Goal: Task Accomplishment & Management: Use online tool/utility

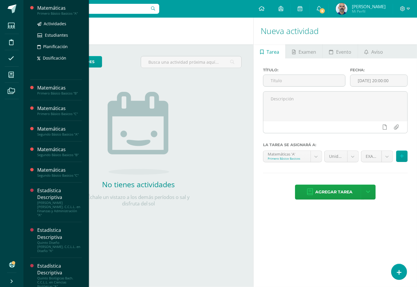
click at [61, 5] on div "Matemáticas" at bounding box center [59, 8] width 45 height 7
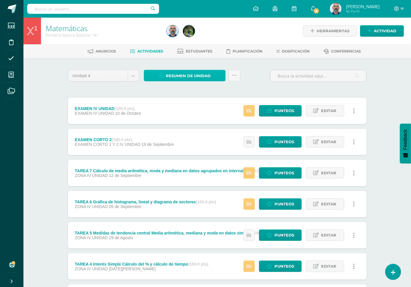
click at [190, 73] on span "Resumen de unidad" at bounding box center [188, 75] width 45 height 11
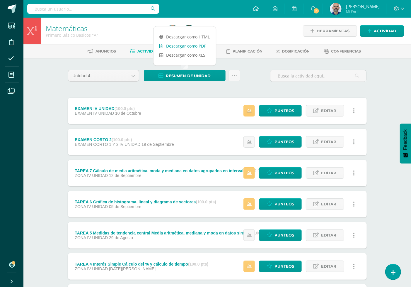
click at [196, 48] on link "Descargar como PDF" at bounding box center [185, 45] width 62 height 9
click at [271, 136] on link "Punteos" at bounding box center [280, 141] width 43 height 11
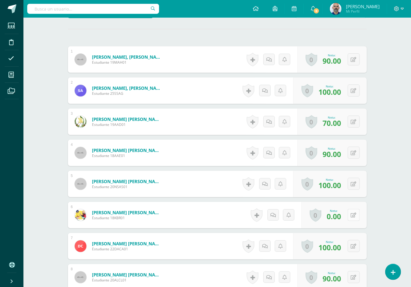
scroll to position [163, 0]
drag, startPoint x: 356, startPoint y: 213, endPoint x: 356, endPoint y: 210, distance: 3.6
click at [356, 213] on icon at bounding box center [354, 214] width 6 height 5
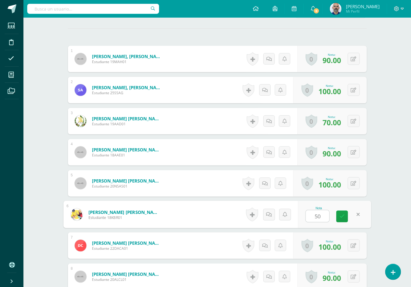
type input "50"
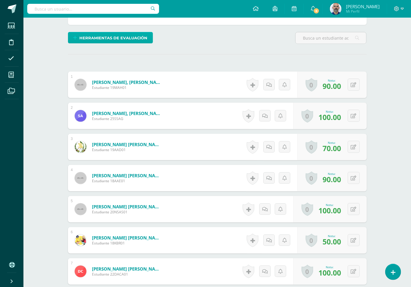
scroll to position [0, 0]
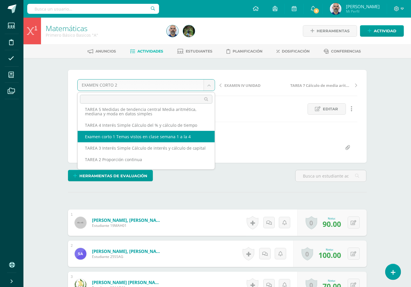
scroll to position [64, 0]
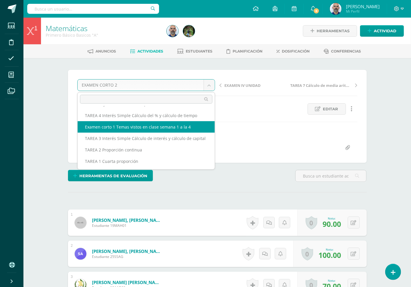
select select "/dashboard/teacher/grade-activity/192806/"
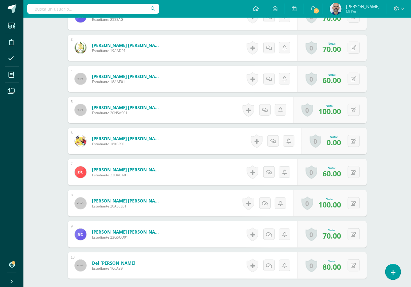
scroll to position [252, 0]
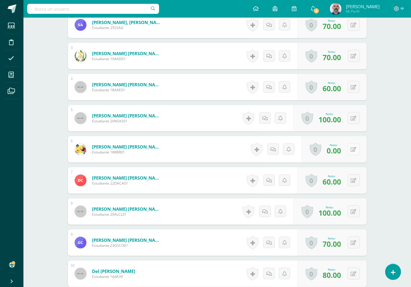
click at [352, 146] on button at bounding box center [354, 149] width 12 height 12
type input "50"
click at [390, 130] on div "Matemáticas Primero Básico Basicos "A" Herramientas Detalle de asistencias Acti…" at bounding box center [217, 214] width 388 height 897
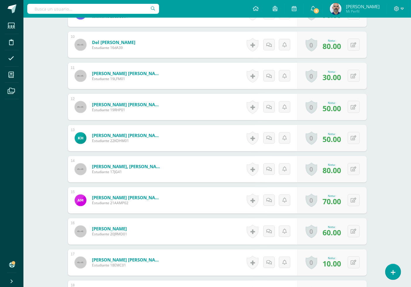
scroll to position [513, 0]
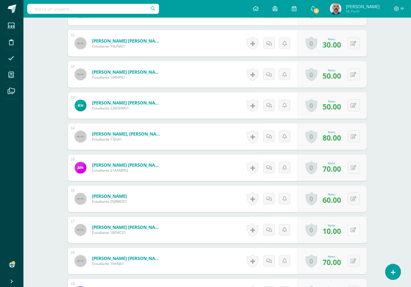
click at [352, 230] on button at bounding box center [354, 230] width 12 height 12
type input "50"
click at [400, 191] on div "Matemáticas Primero Básico Basicos "A" Herramientas Detalle de asistencias Acti…" at bounding box center [217, 1] width 388 height 992
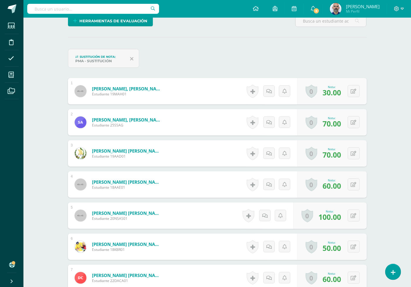
scroll to position [188, 0]
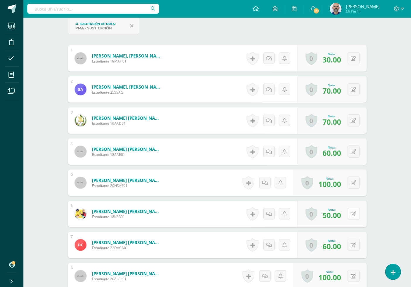
click at [355, 212] on icon at bounding box center [354, 213] width 6 height 5
type input "80"
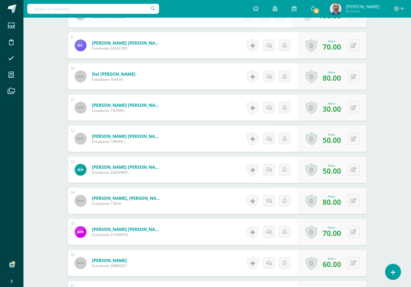
scroll to position [480, 0]
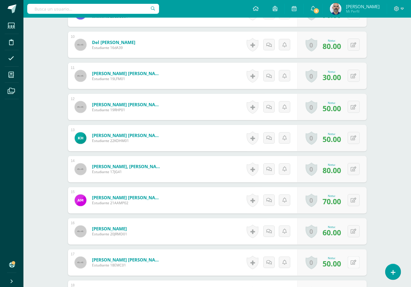
click at [355, 265] on button at bounding box center [354, 262] width 12 height 12
click at [400, 217] on div "Matemáticas Primero Básico Basicos "A" Herramientas Detalle de asistencias Acti…" at bounding box center [217, 33] width 388 height 992
click at [358, 260] on button at bounding box center [354, 262] width 12 height 12
type input "100"
click at [376, 250] on div "¿Estás seguro que quieres eliminar esta actividad? Esto borrará la actividad y …" at bounding box center [217, 53] width 322 height 951
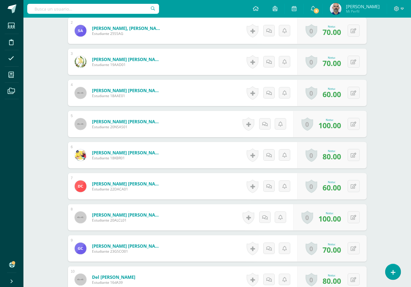
scroll to position [188, 0]
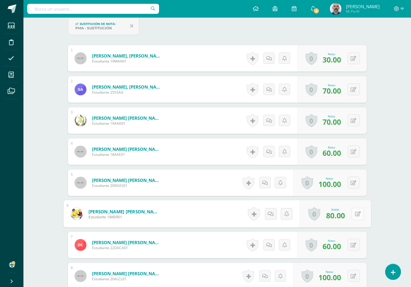
drag, startPoint x: 355, startPoint y: 216, endPoint x: 361, endPoint y: 214, distance: 5.8
click at [355, 216] on button at bounding box center [358, 213] width 12 height 12
type input "100"
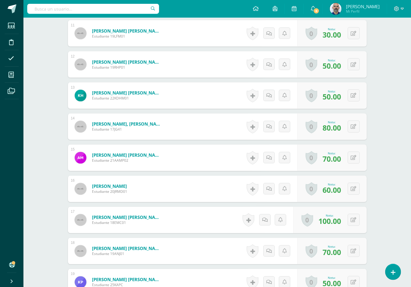
scroll to position [611, 0]
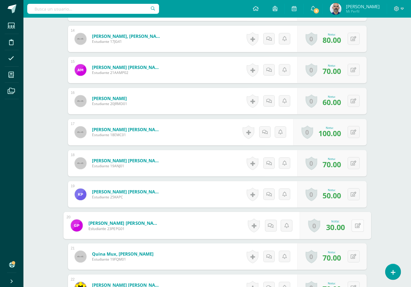
drag, startPoint x: 354, startPoint y: 225, endPoint x: 361, endPoint y: 223, distance: 7.0
click at [355, 224] on icon at bounding box center [358, 225] width 6 height 5
type input "100"
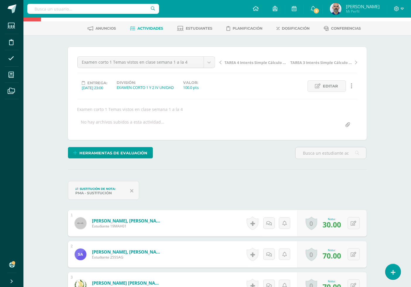
scroll to position [0, 0]
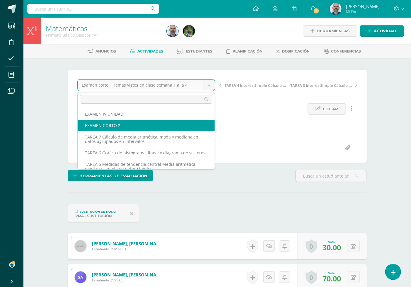
select select "/dashboard/teacher/grade-activity/192818/"
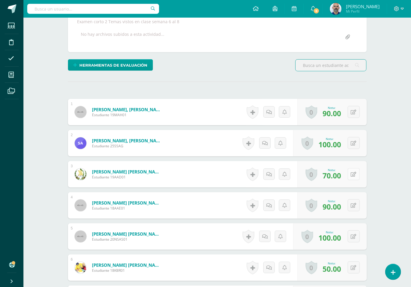
scroll to position [130, 0]
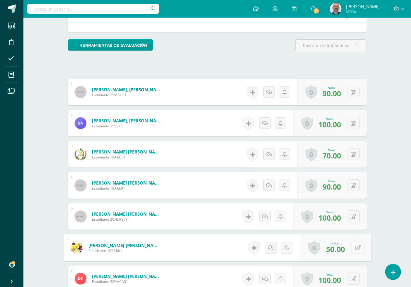
click at [355, 245] on icon at bounding box center [358, 247] width 6 height 5
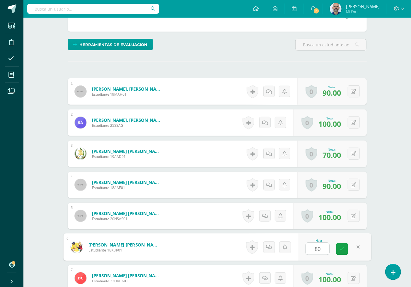
type input "80"
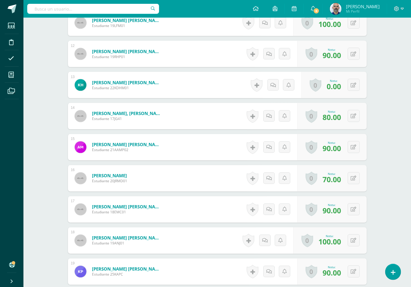
scroll to position [522, 0]
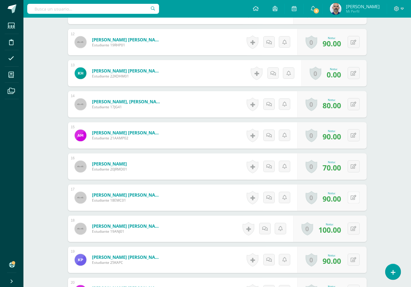
click at [353, 197] on icon at bounding box center [354, 197] width 6 height 5
type input "100"
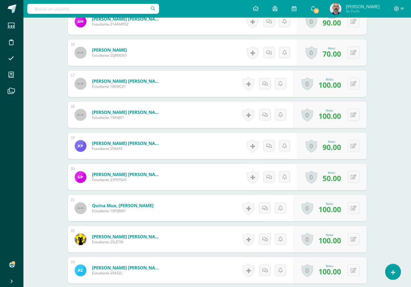
scroll to position [684, 0]
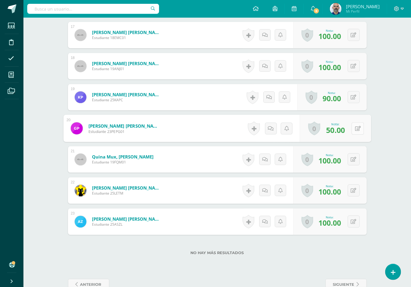
click at [352, 131] on button at bounding box center [358, 128] width 12 height 12
type input "100"
